Goal: Information Seeking & Learning: Learn about a topic

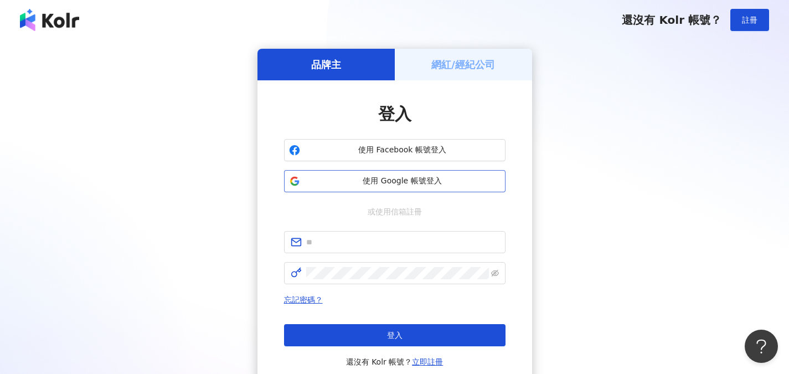
click at [444, 177] on span "使用 Google 帳號登入" at bounding box center [403, 181] width 196 height 11
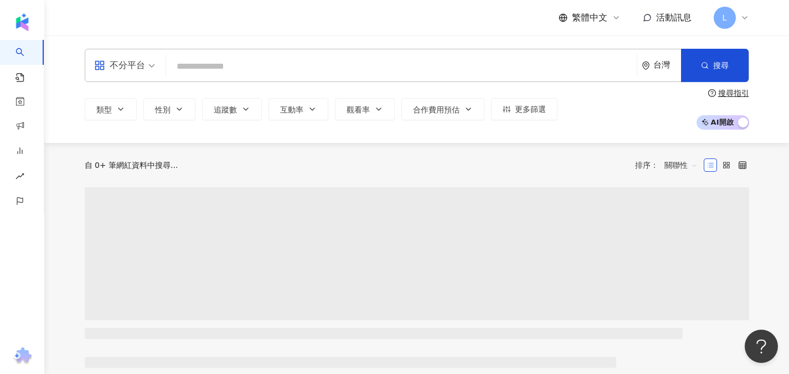
click at [438, 71] on input "search" at bounding box center [402, 66] width 462 height 21
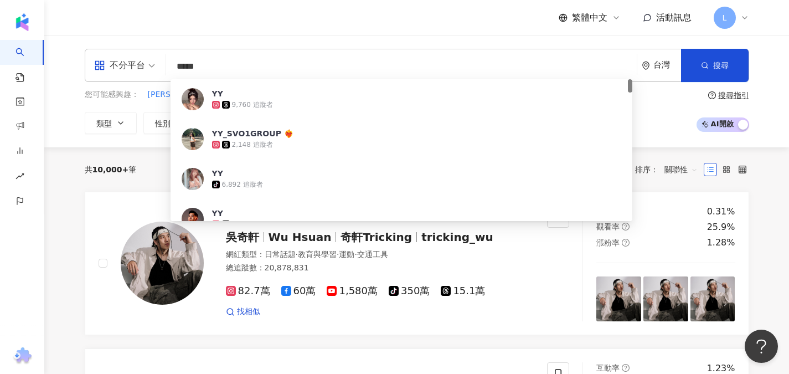
type input "****"
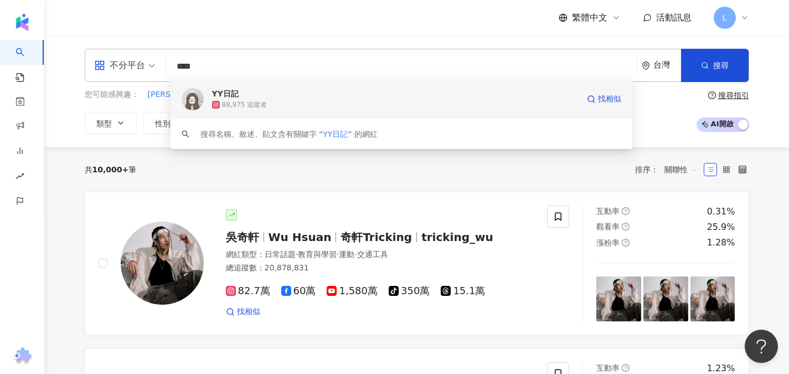
click at [425, 102] on div "YY日記 88,975 追蹤者" at bounding box center [395, 99] width 367 height 22
